Goal: Transaction & Acquisition: Purchase product/service

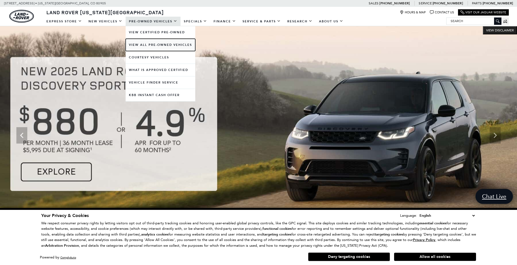
click at [151, 45] on link "View All Pre-Owned Vehicles" at bounding box center [161, 45] width 70 height 12
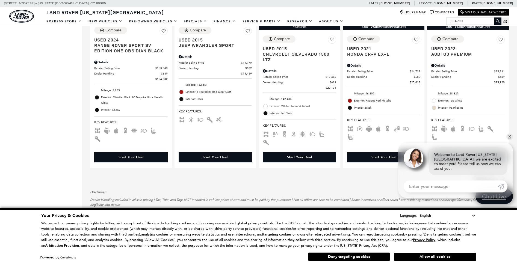
scroll to position [955, 0]
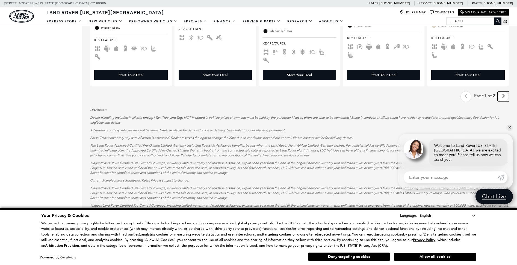
click at [505, 98] on icon "next page" at bounding box center [503, 96] width 4 height 9
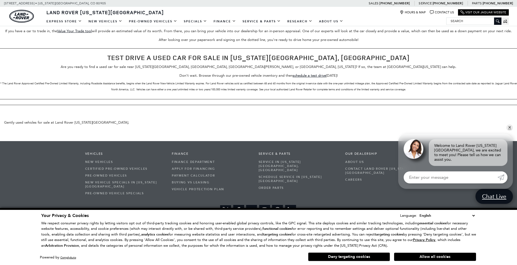
scroll to position [82, 0]
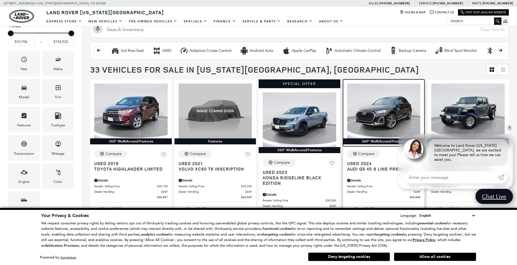
click at [373, 109] on img at bounding box center [383, 110] width 73 height 55
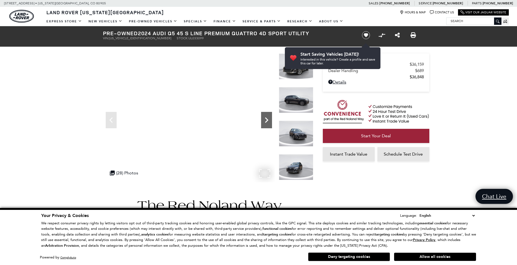
click at [265, 121] on icon "Next" at bounding box center [266, 120] width 11 height 11
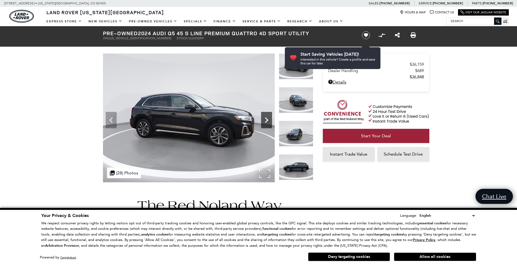
click at [266, 120] on icon "Next" at bounding box center [266, 120] width 11 height 11
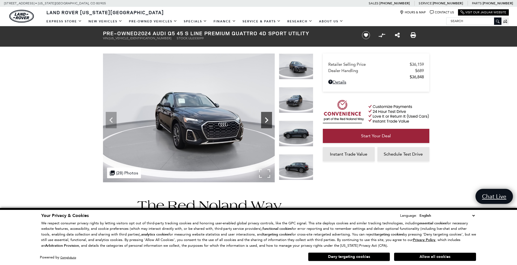
click at [266, 120] on icon "Next" at bounding box center [266, 120] width 11 height 11
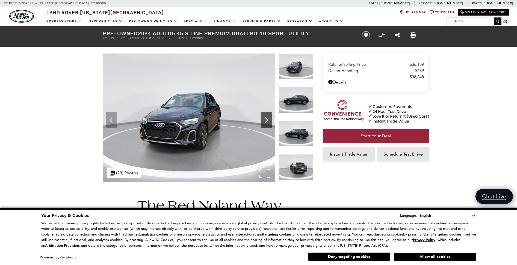
click at [266, 120] on icon "Next" at bounding box center [266, 120] width 11 height 11
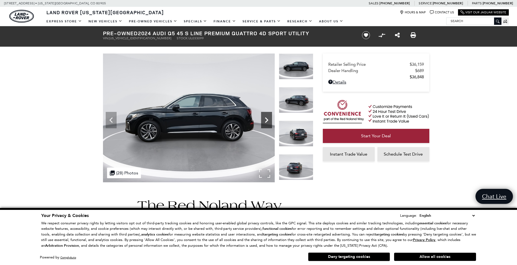
click at [266, 120] on icon "Next" at bounding box center [266, 120] width 11 height 11
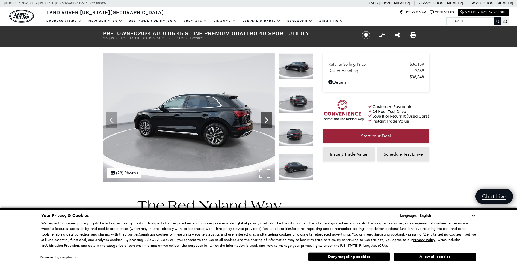
click at [266, 120] on icon "Next" at bounding box center [266, 120] width 11 height 11
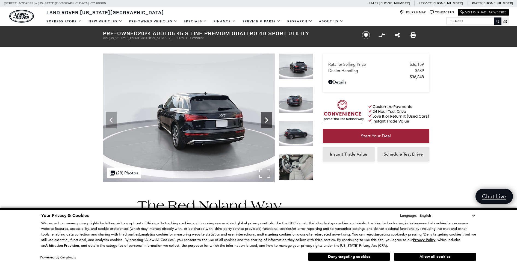
click at [266, 120] on icon "Next" at bounding box center [266, 120] width 11 height 11
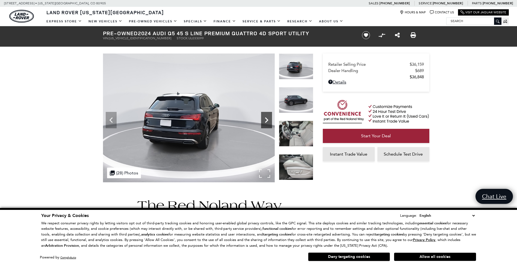
click at [266, 120] on icon "Next" at bounding box center [266, 120] width 11 height 11
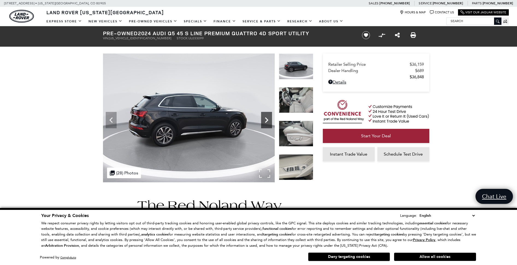
click at [266, 120] on icon "Next" at bounding box center [266, 120] width 11 height 11
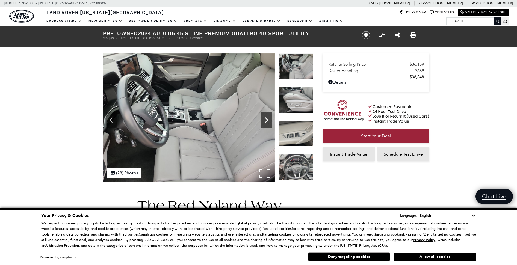
click at [266, 120] on icon "Next" at bounding box center [266, 120] width 11 height 11
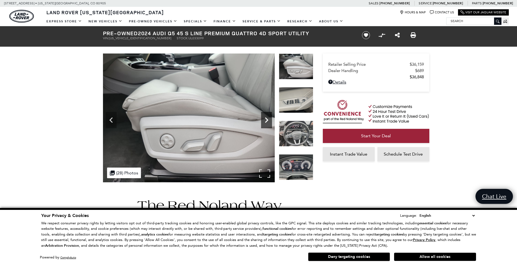
click at [266, 120] on icon "Next" at bounding box center [266, 120] width 11 height 11
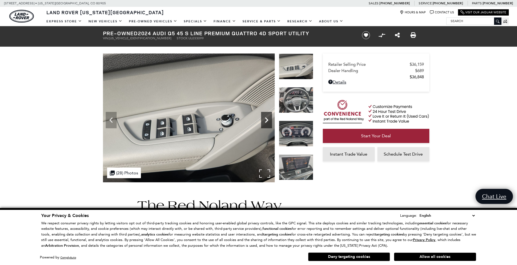
click at [266, 120] on icon "Next" at bounding box center [266, 120] width 11 height 11
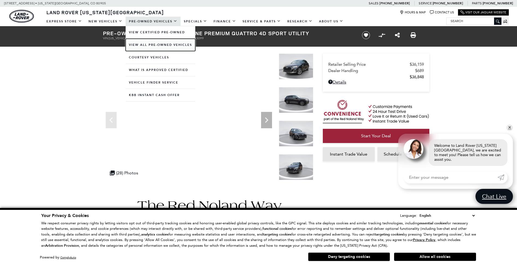
click at [156, 44] on link "View All Pre-Owned Vehicles" at bounding box center [161, 45] width 70 height 12
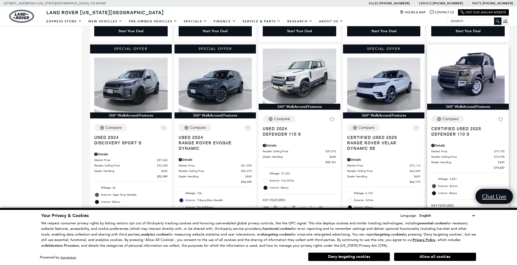
scroll to position [588, 0]
